Goal: Task Accomplishment & Management: Manage account settings

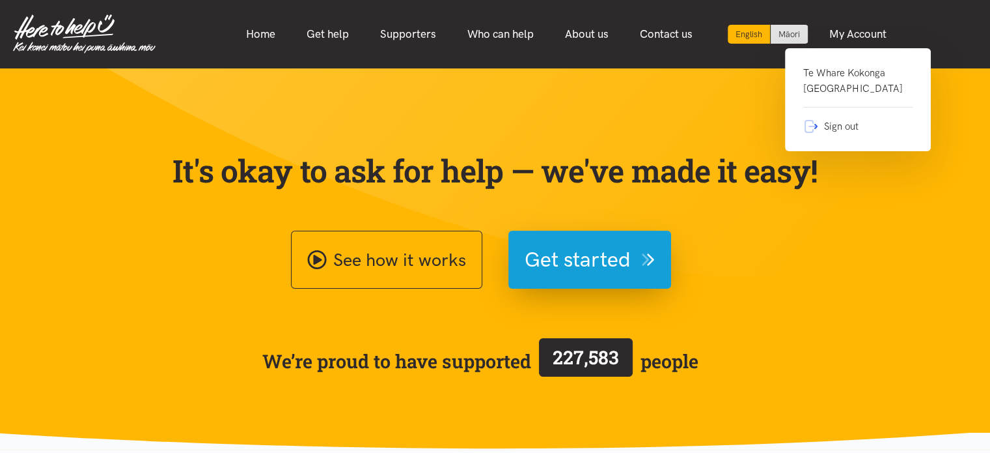
click at [838, 80] on link "Te Whare Kokonga Melville Community House" at bounding box center [857, 86] width 109 height 42
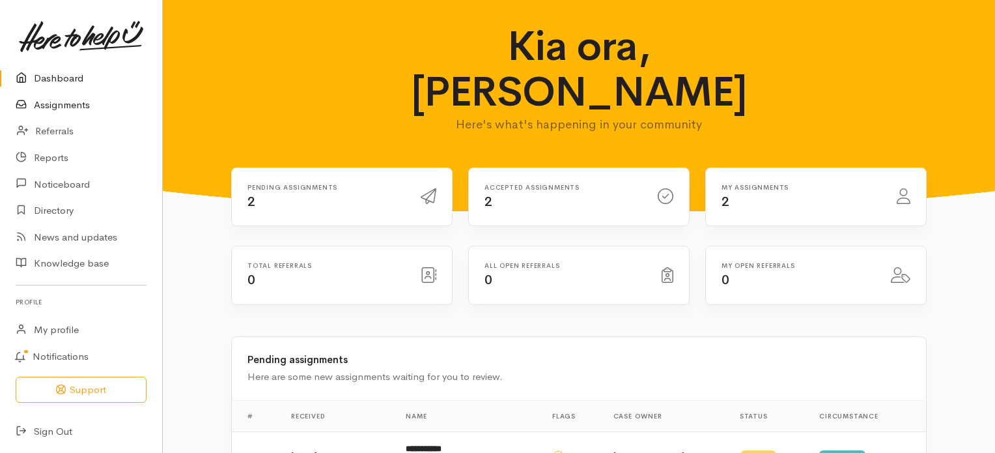
click at [63, 108] on link "Assignments" at bounding box center [81, 105] width 162 height 27
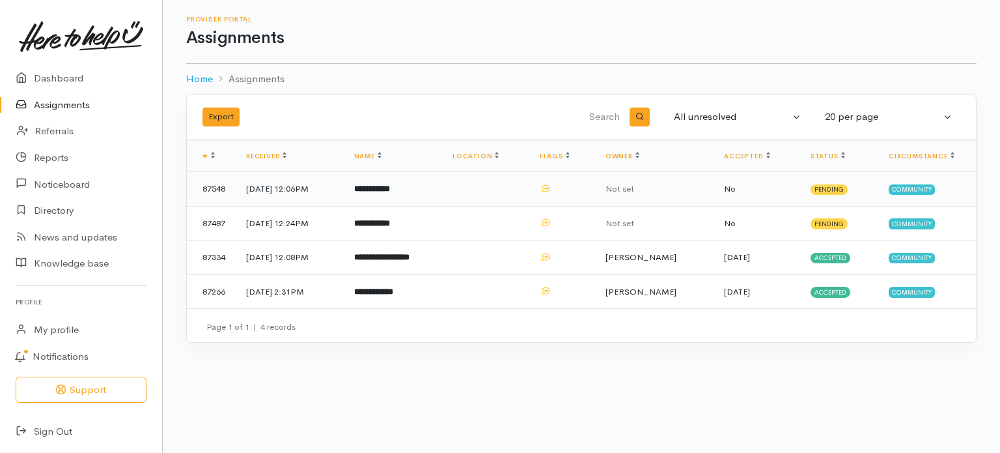
click at [390, 190] on b "**********" at bounding box center [372, 188] width 36 height 8
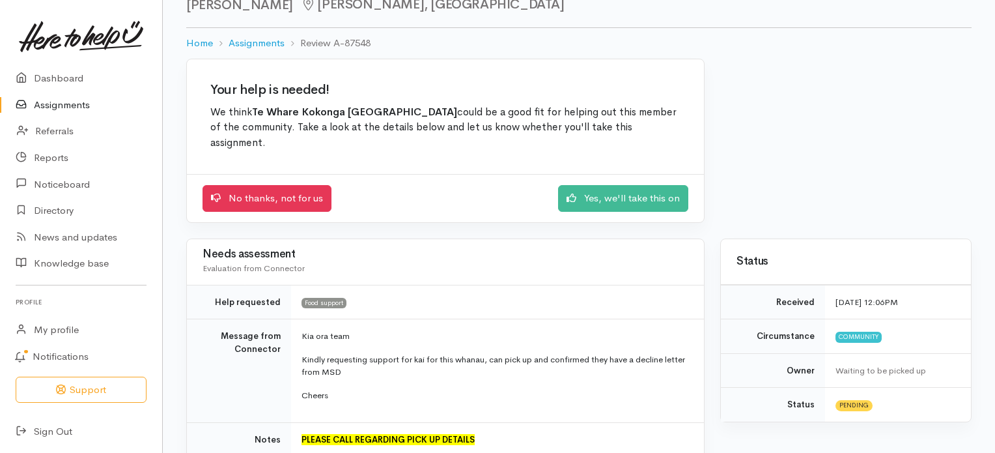
scroll to position [37, 0]
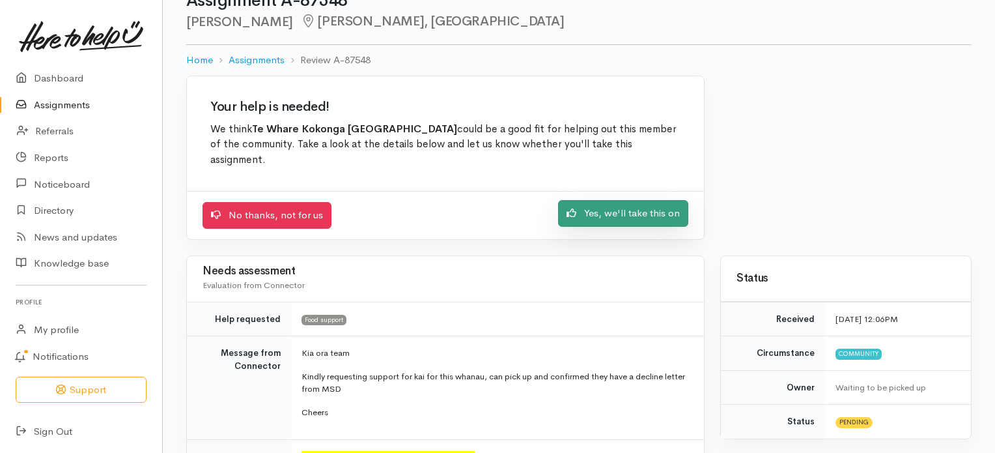
click at [624, 212] on link "Yes, we'll take this on" at bounding box center [623, 213] width 130 height 27
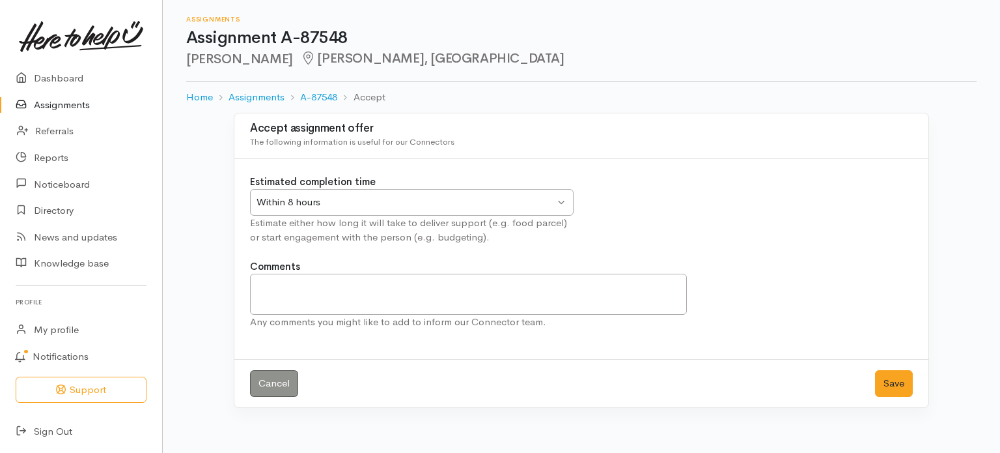
click at [563, 201] on div "Within 8 hours Within 8 hours" at bounding box center [412, 202] width 324 height 27
click at [899, 380] on button "Save" at bounding box center [894, 383] width 38 height 27
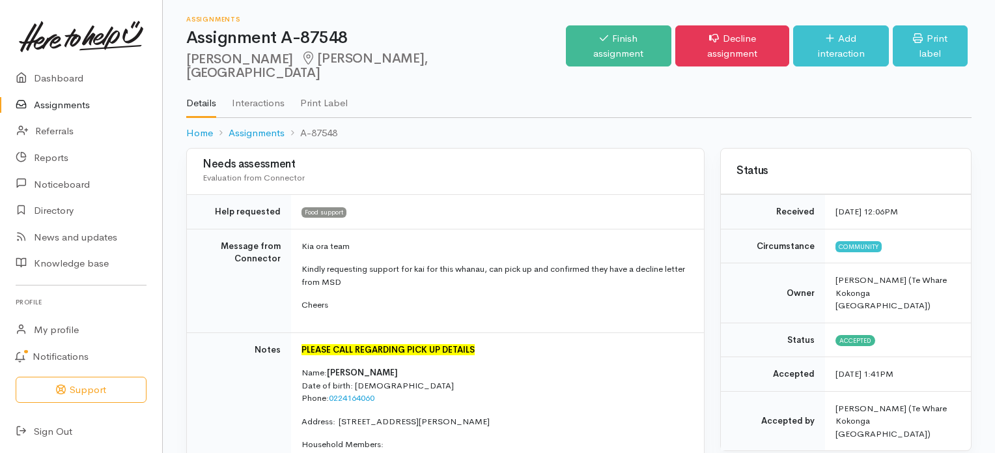
click at [53, 104] on link "Assignments" at bounding box center [81, 105] width 162 height 27
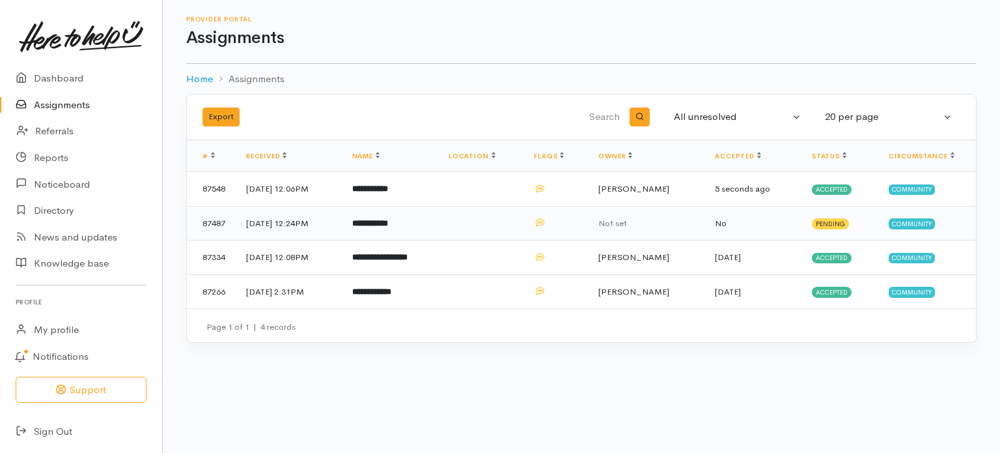
click at [388, 221] on b "**********" at bounding box center [370, 223] width 36 height 8
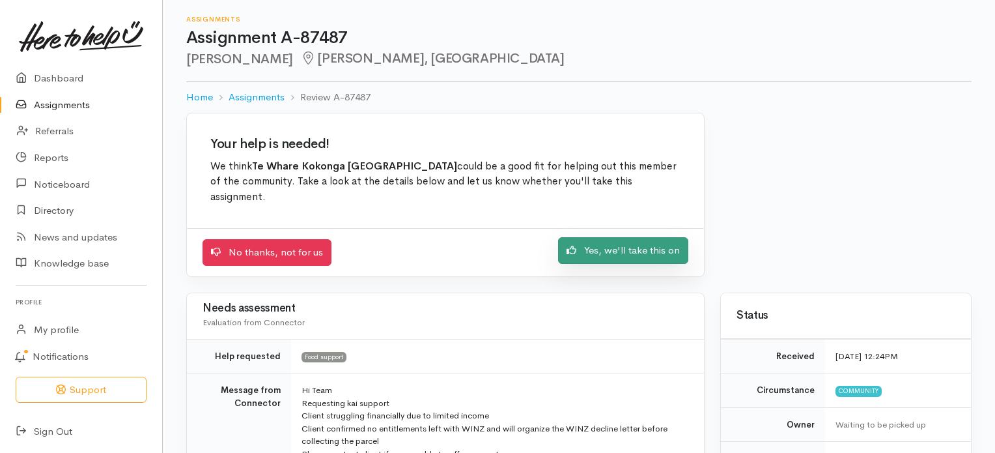
click at [624, 250] on link "Yes, we'll take this on" at bounding box center [623, 250] width 130 height 27
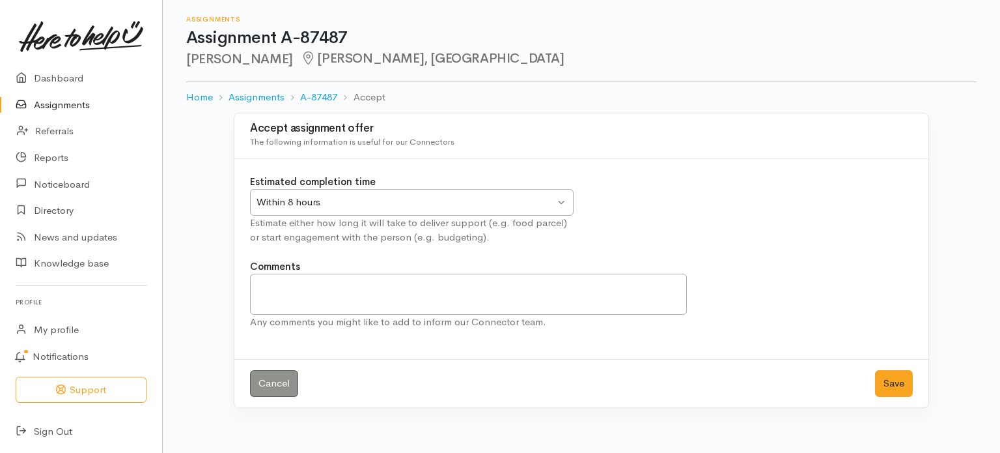
click at [561, 200] on div "Within 8 hours Within 8 hours" at bounding box center [412, 202] width 324 height 27
click at [891, 382] on button "Save" at bounding box center [894, 383] width 38 height 27
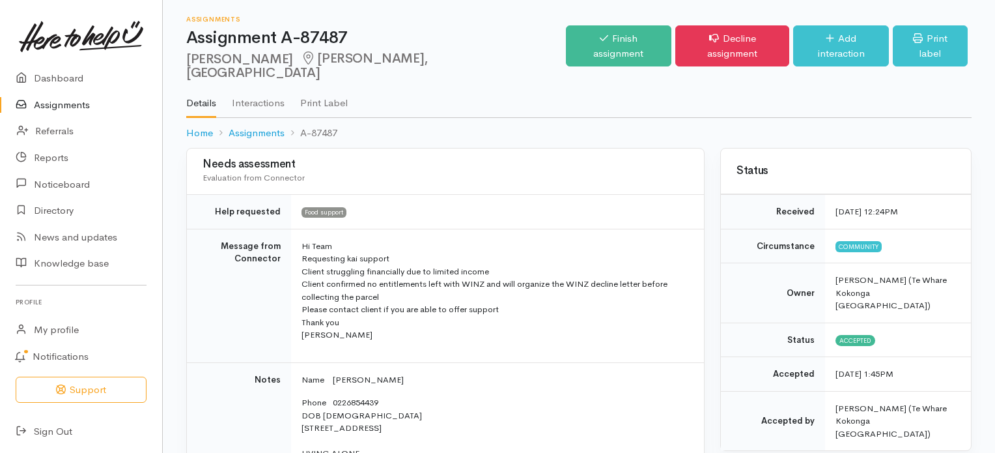
click at [72, 104] on link "Assignments" at bounding box center [81, 105] width 162 height 27
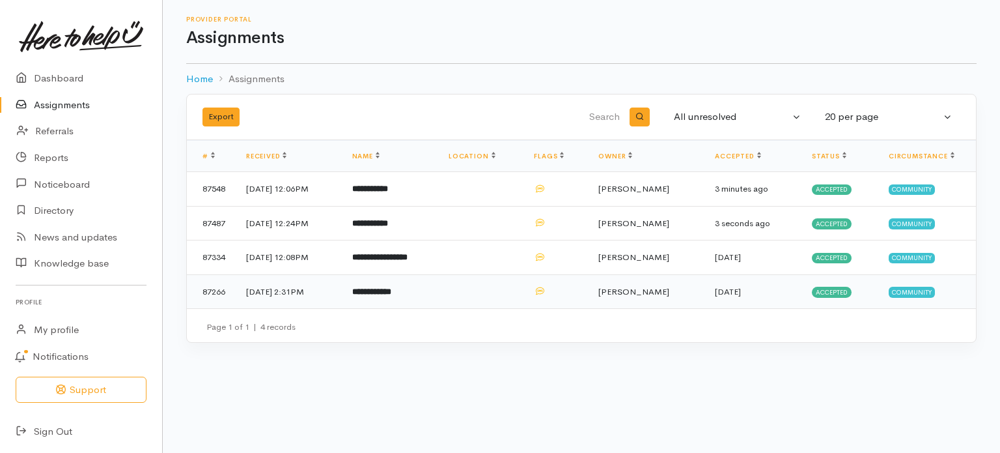
click at [391, 288] on b "**********" at bounding box center [371, 291] width 39 height 8
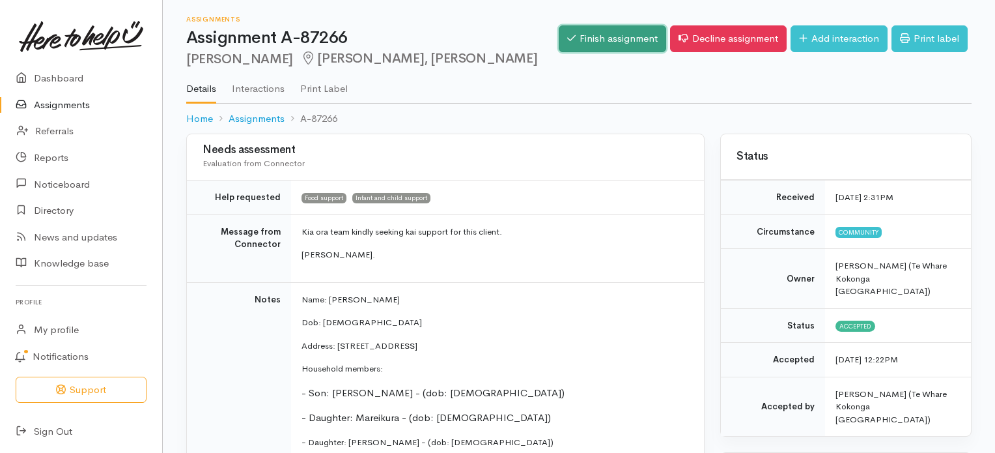
click at [604, 38] on link "Finish assignment" at bounding box center [612, 38] width 107 height 27
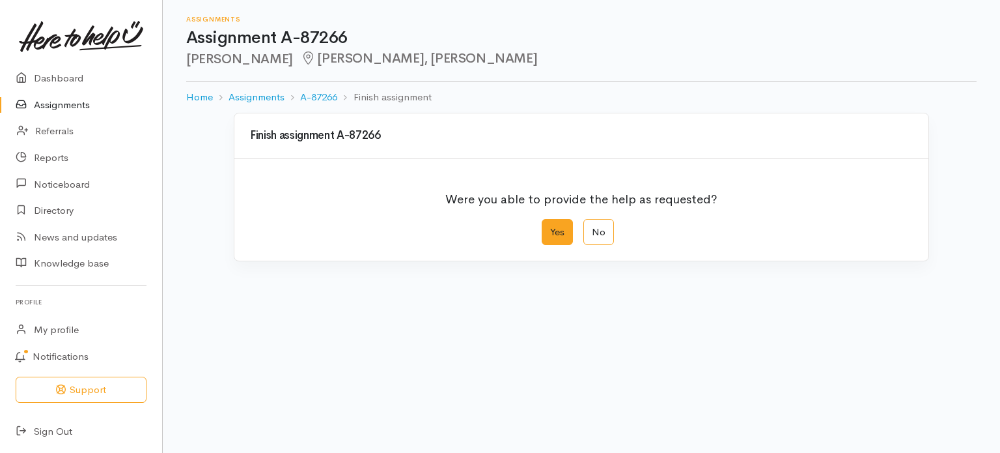
click at [558, 233] on label "Yes" at bounding box center [557, 232] width 31 height 27
click at [550, 227] on input "Yes" at bounding box center [546, 223] width 8 height 8
radio input "true"
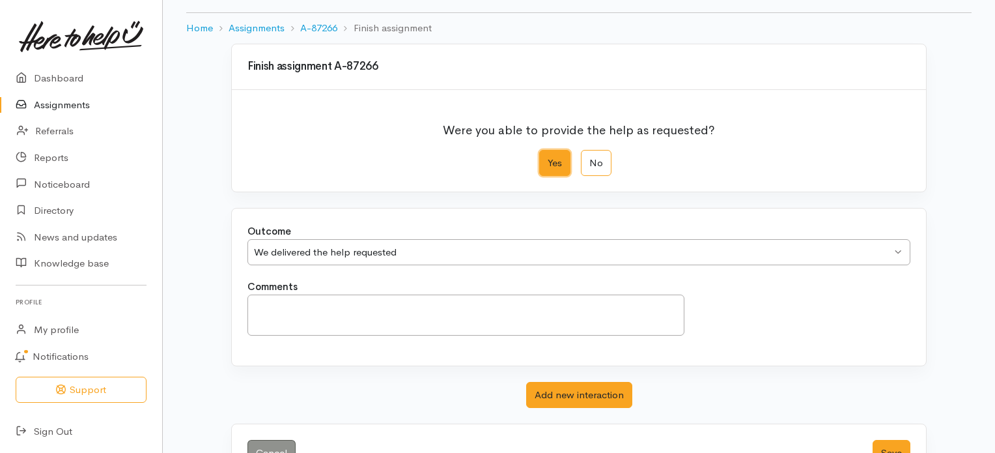
scroll to position [100, 0]
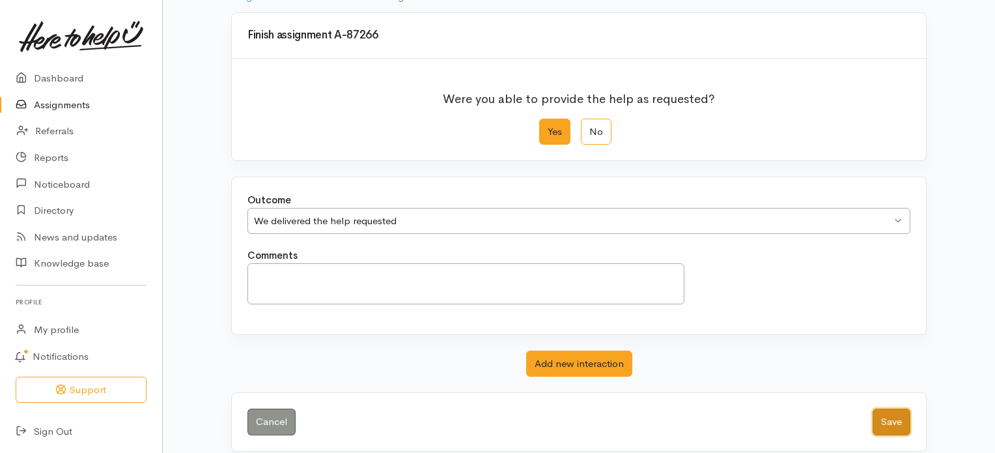
click at [892, 417] on button "Save" at bounding box center [892, 421] width 38 height 27
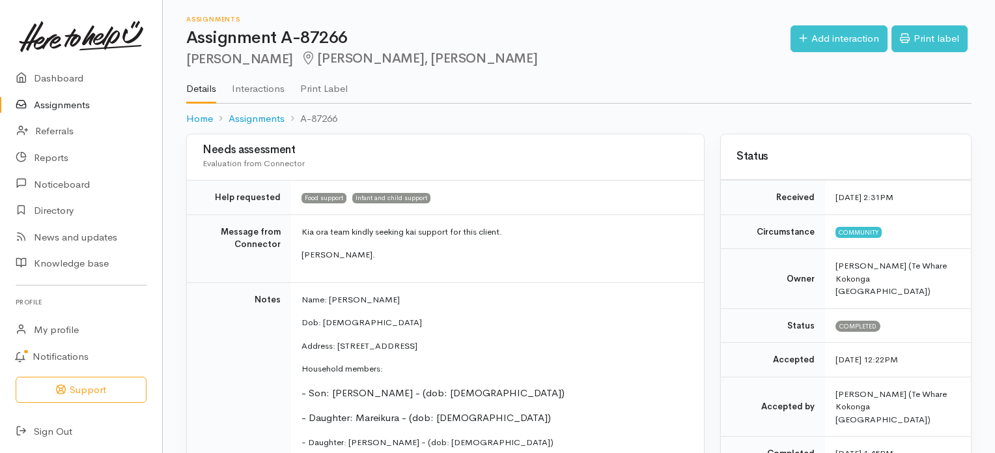
click at [72, 106] on link "Assignments" at bounding box center [81, 105] width 162 height 27
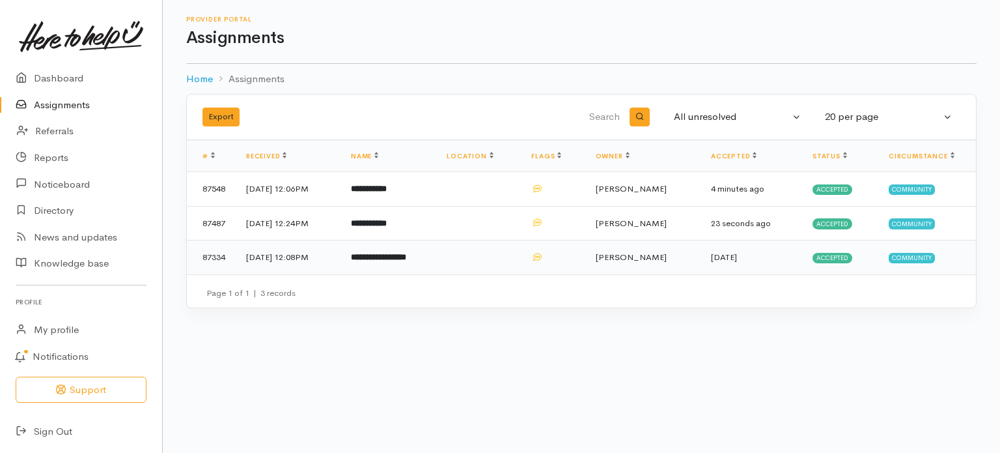
click at [393, 260] on b "**********" at bounding box center [378, 257] width 55 height 8
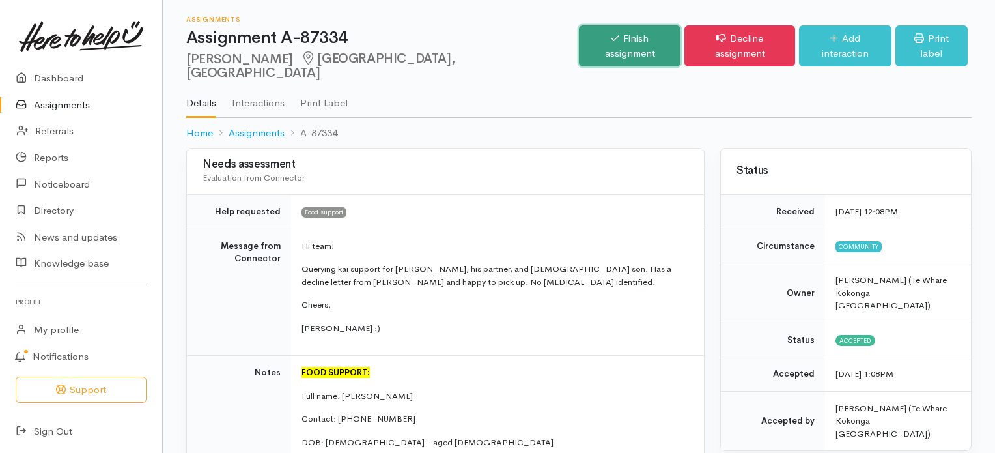
click at [617, 39] on link "Finish assignment" at bounding box center [630, 45] width 102 height 41
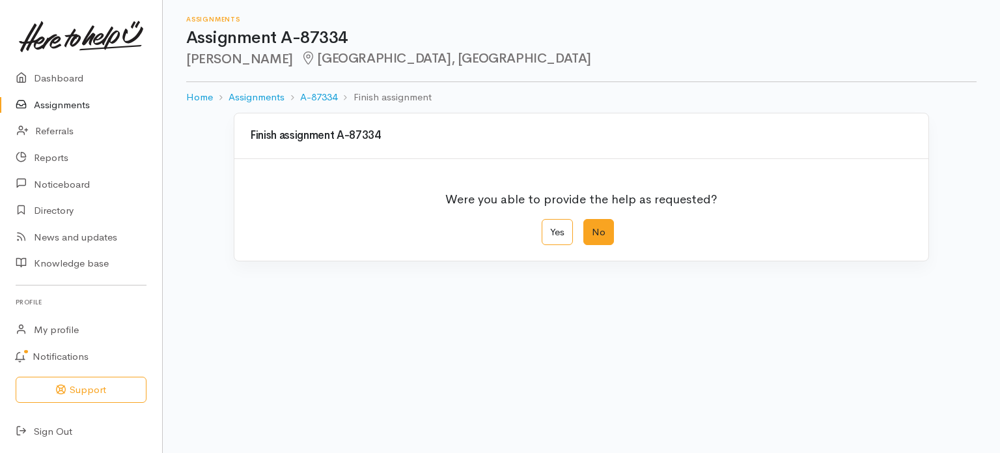
click at [599, 235] on label "No" at bounding box center [598, 232] width 31 height 27
click at [592, 227] on input "No" at bounding box center [587, 223] width 8 height 8
radio input "true"
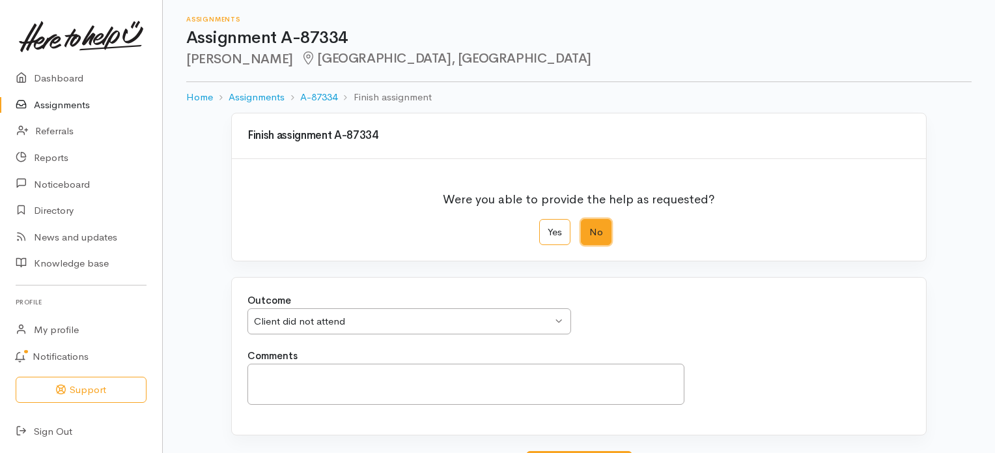
click at [557, 320] on div "Client did not attend Client did not attend" at bounding box center [409, 321] width 324 height 27
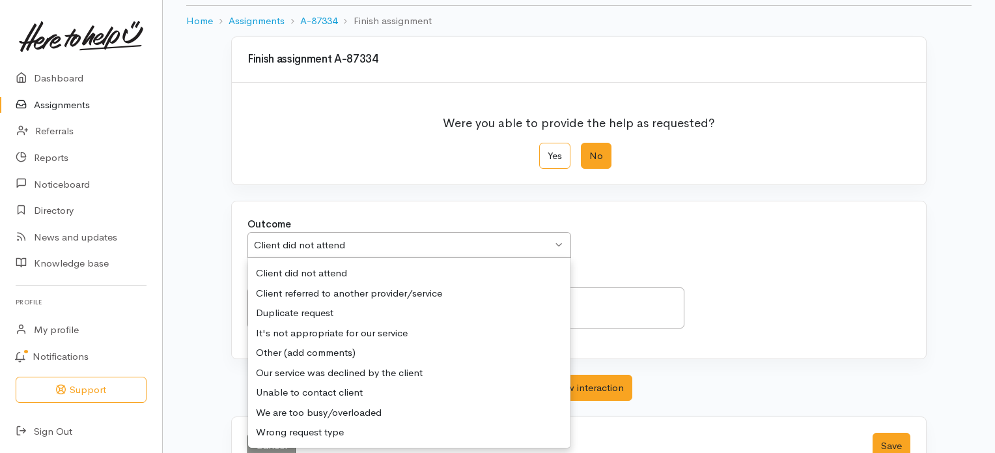
scroll to position [112, 0]
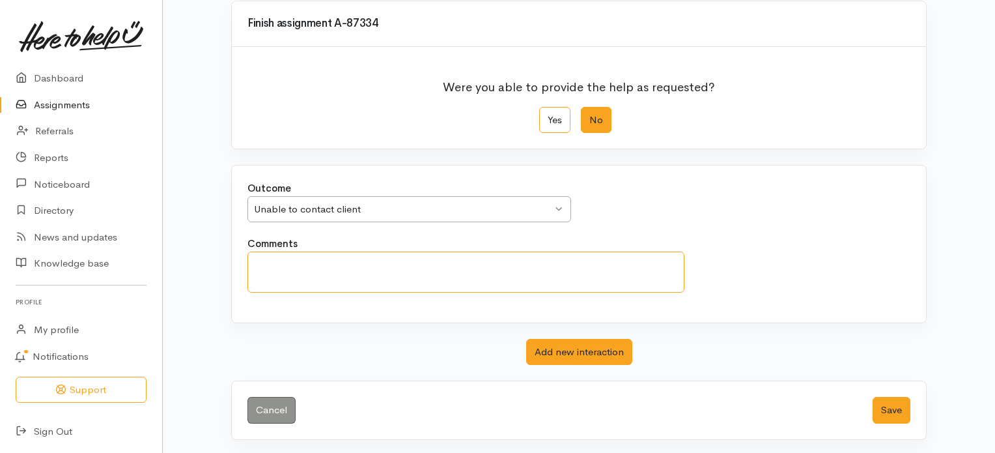
click at [286, 266] on textarea "Comments" at bounding box center [465, 271] width 437 height 41
click at [557, 203] on div "Unable to contact client Unable to contact client" at bounding box center [409, 209] width 324 height 27
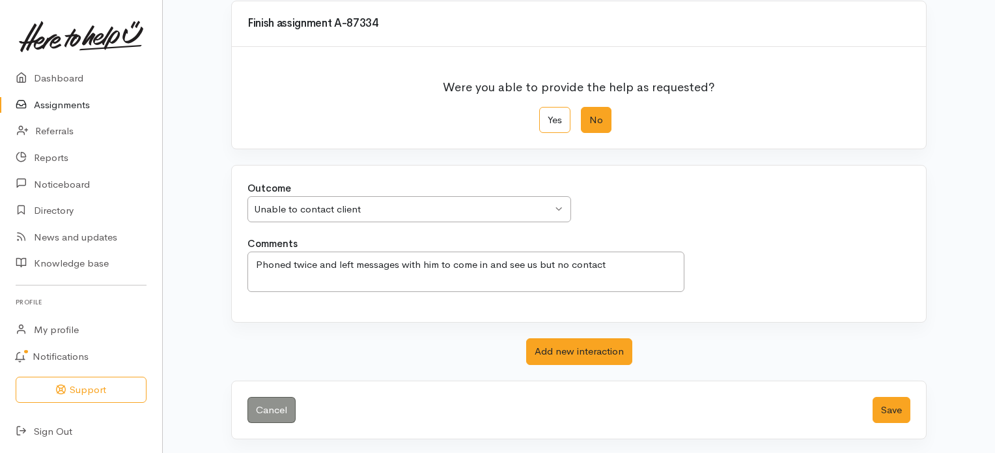
click at [650, 218] on div "Outcome Unable to contact client Unable to contact client Client did not attend…" at bounding box center [579, 208] width 678 height 55
click at [605, 264] on textarea "Phoned twice and left messages with him to come in and see us but no contact" at bounding box center [465, 271] width 437 height 41
type textarea "Phoned twice and left messages with him to come in and see us but to no avail"
click at [884, 402] on button "Save" at bounding box center [892, 410] width 38 height 27
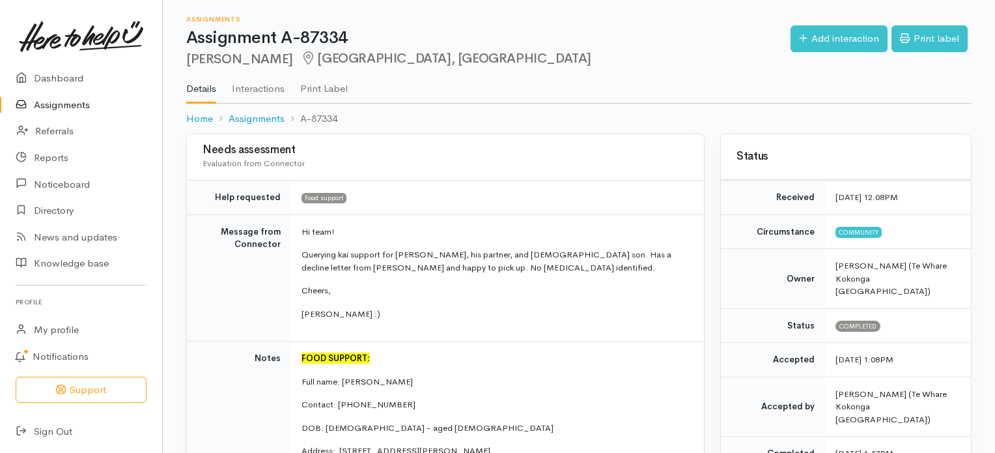
click at [54, 102] on link "Assignments" at bounding box center [81, 105] width 162 height 27
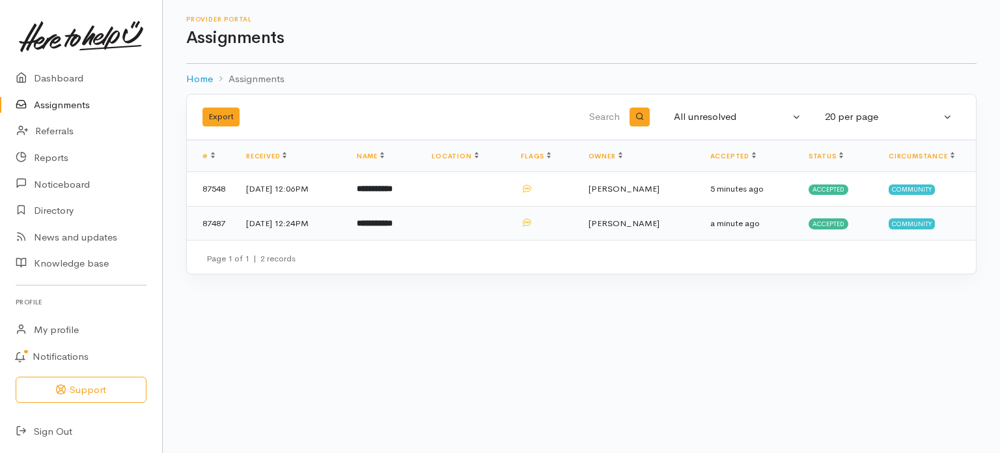
click at [393, 219] on b "**********" at bounding box center [375, 223] width 36 height 8
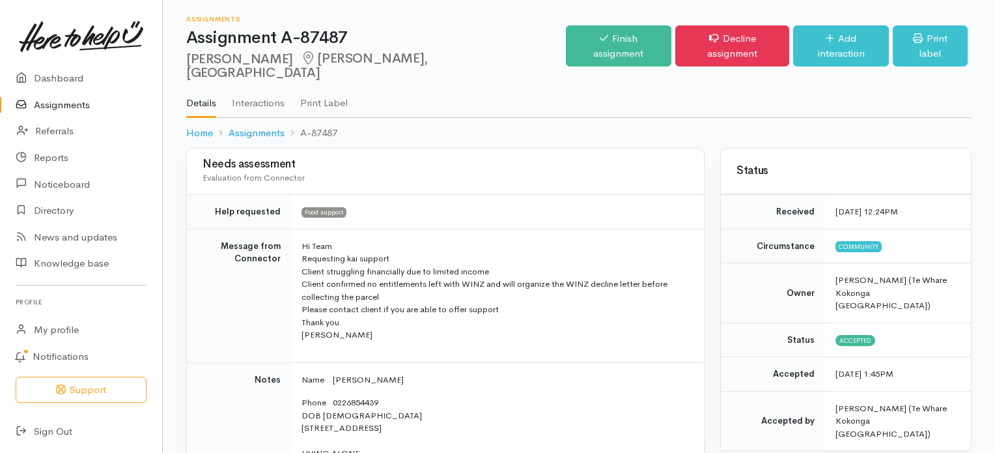
click at [71, 107] on link "Assignments" at bounding box center [81, 105] width 162 height 27
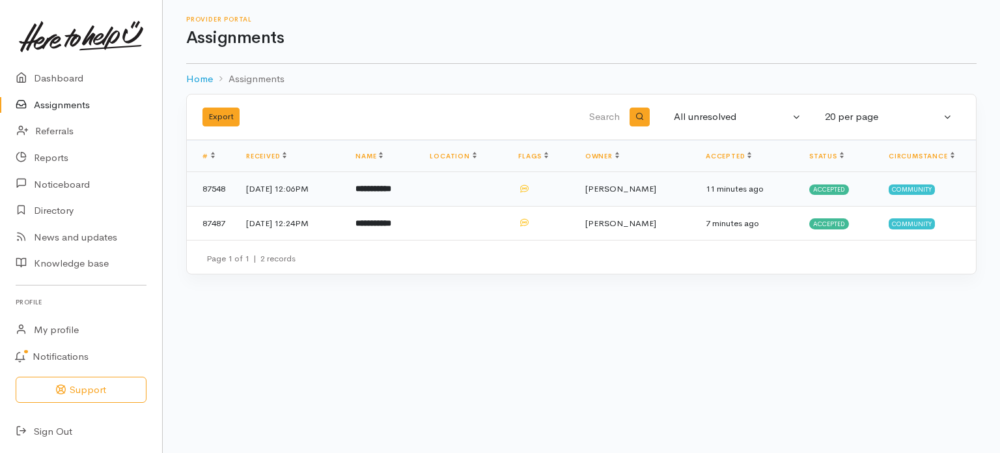
click at [391, 188] on b "**********" at bounding box center [374, 188] width 36 height 8
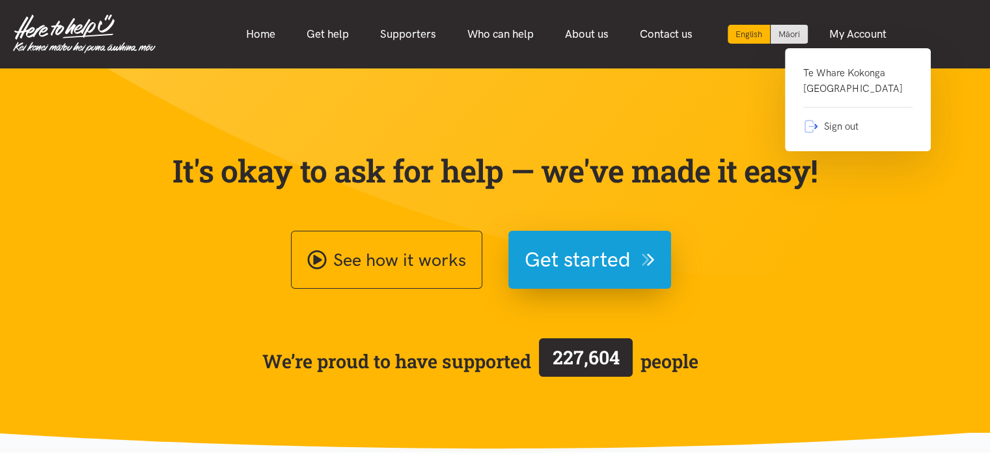
click at [823, 89] on link "Te Whare Kokonga Melville Community House" at bounding box center [857, 86] width 109 height 42
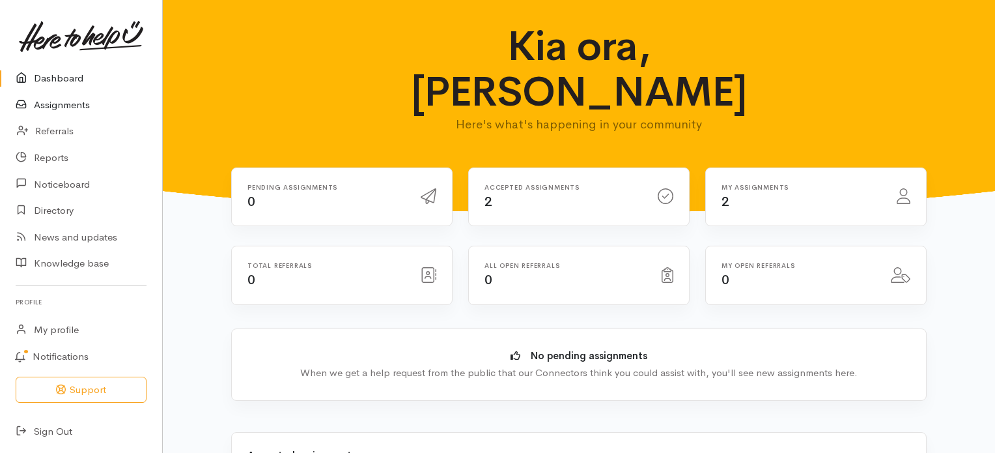
click at [66, 103] on link "Assignments" at bounding box center [81, 105] width 162 height 27
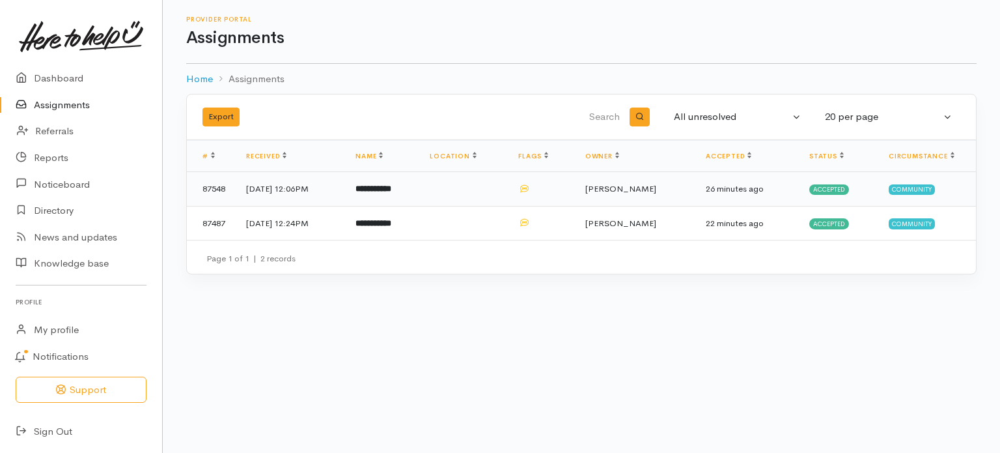
click at [391, 187] on b "**********" at bounding box center [374, 188] width 36 height 8
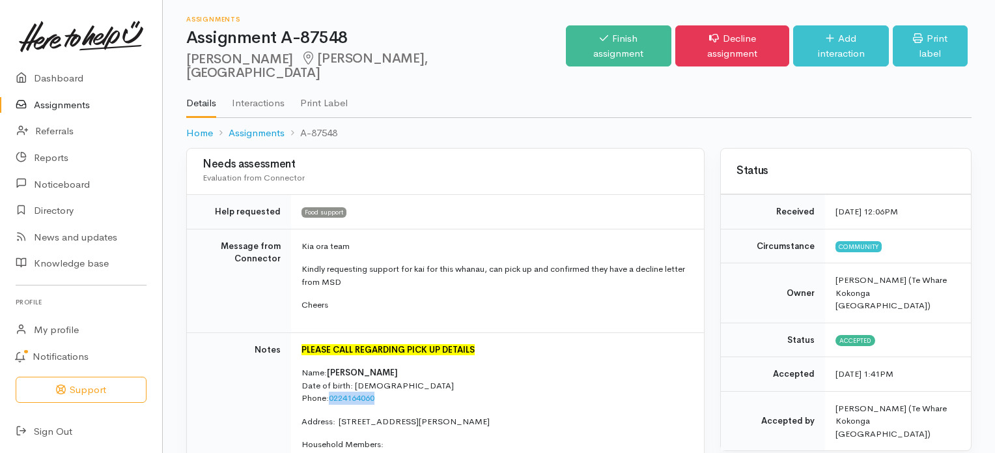
drag, startPoint x: 331, startPoint y: 382, endPoint x: 378, endPoint y: 387, distance: 46.6
click at [378, 387] on p "Name: Alana Growe Date of birth: 19/09/1983 Phone:  0224164060" at bounding box center [494, 385] width 387 height 38
copy link "0224164060"
drag, startPoint x: 339, startPoint y: 404, endPoint x: 561, endPoint y: 395, distance: 222.2
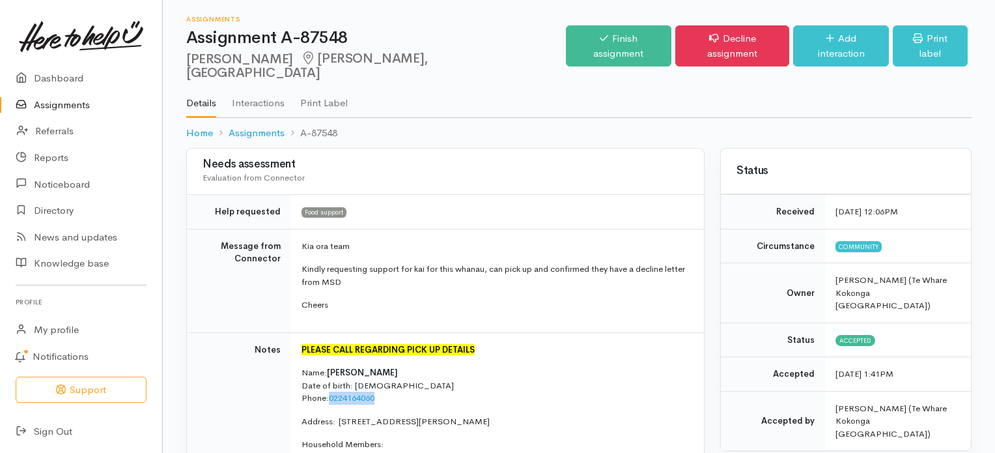
copy p "14 Montgomery Crescent, Bader, Hamilton, New Zealand"
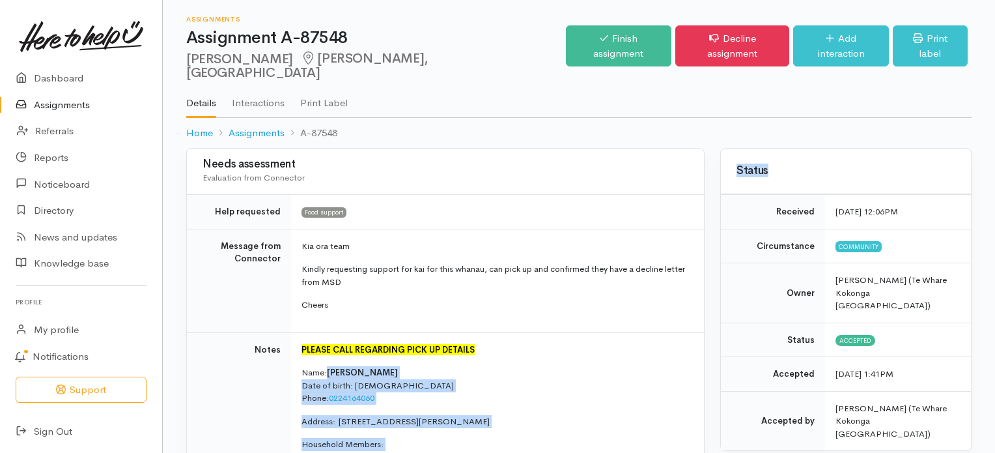
drag, startPoint x: 675, startPoint y: 358, endPoint x: 714, endPoint y: 369, distance: 39.8
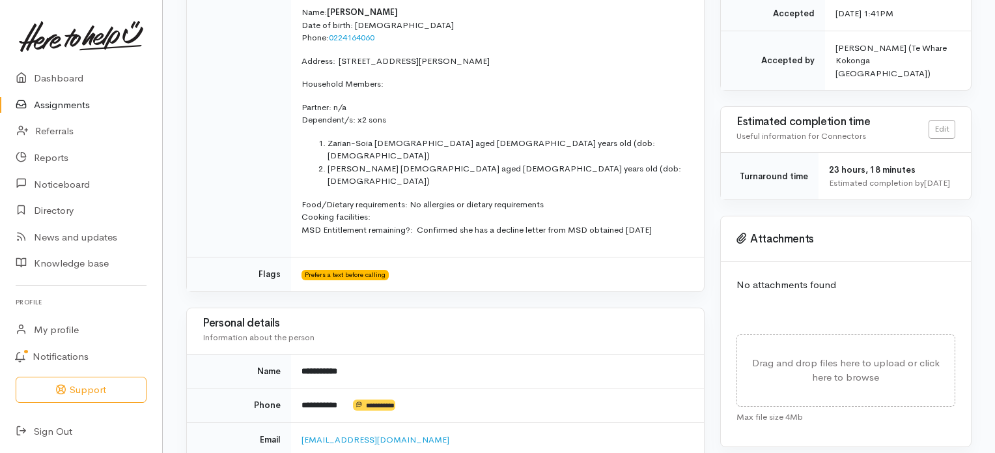
scroll to position [364, 0]
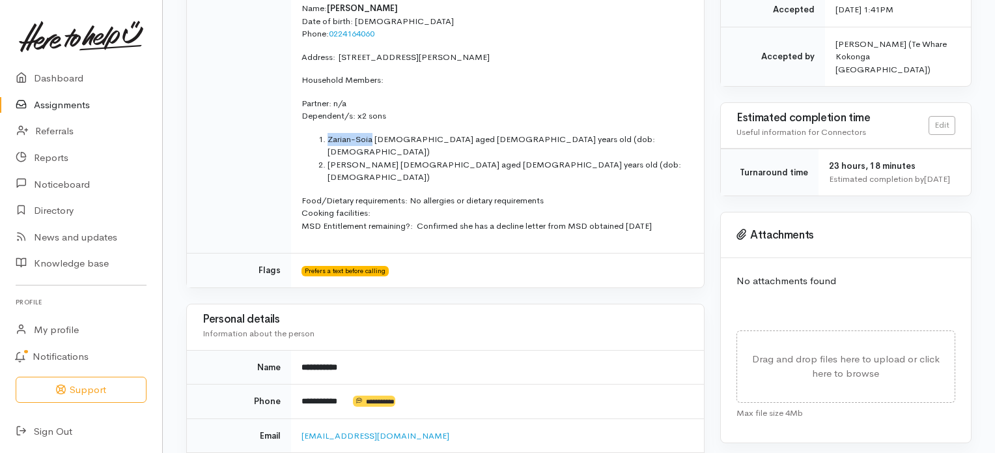
drag, startPoint x: 328, startPoint y: 121, endPoint x: 372, endPoint y: 120, distance: 44.3
click at [372, 133] on li "Zarian-Soia male aged 18 years old (dob: 06/10/2007)" at bounding box center [508, 145] width 361 height 25
copy li "Zarian-Soia"
click at [356, 150] on td "PLEASE CALL REGARDING PICK UP DETAILS Name: Alana Growe Date of birth: 19/09/19…" at bounding box center [497, 110] width 413 height 285
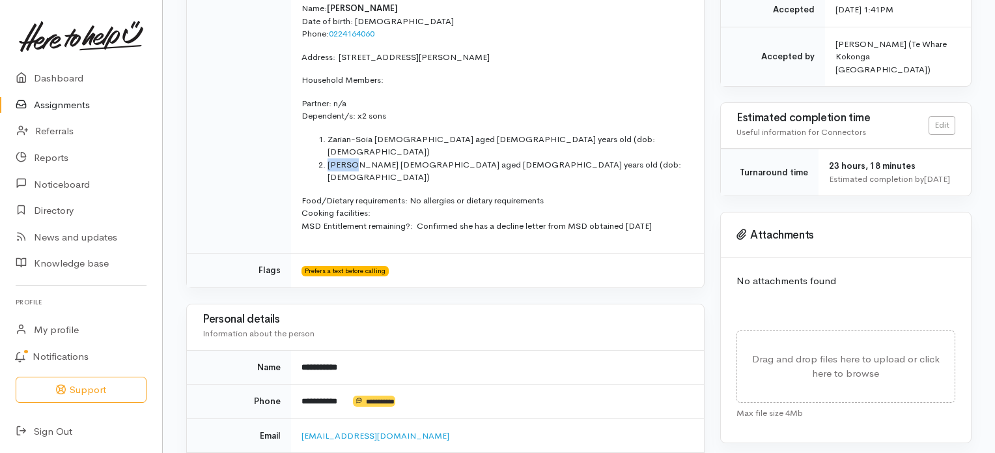
drag, startPoint x: 329, startPoint y: 132, endPoint x: 356, endPoint y: 135, distance: 27.5
click at [356, 158] on li "Kayden male aged 15 years old (dob: 27/05/2010)" at bounding box center [508, 170] width 361 height 25
copy li "Kayden"
